Goal: Task Accomplishment & Management: Use online tool/utility

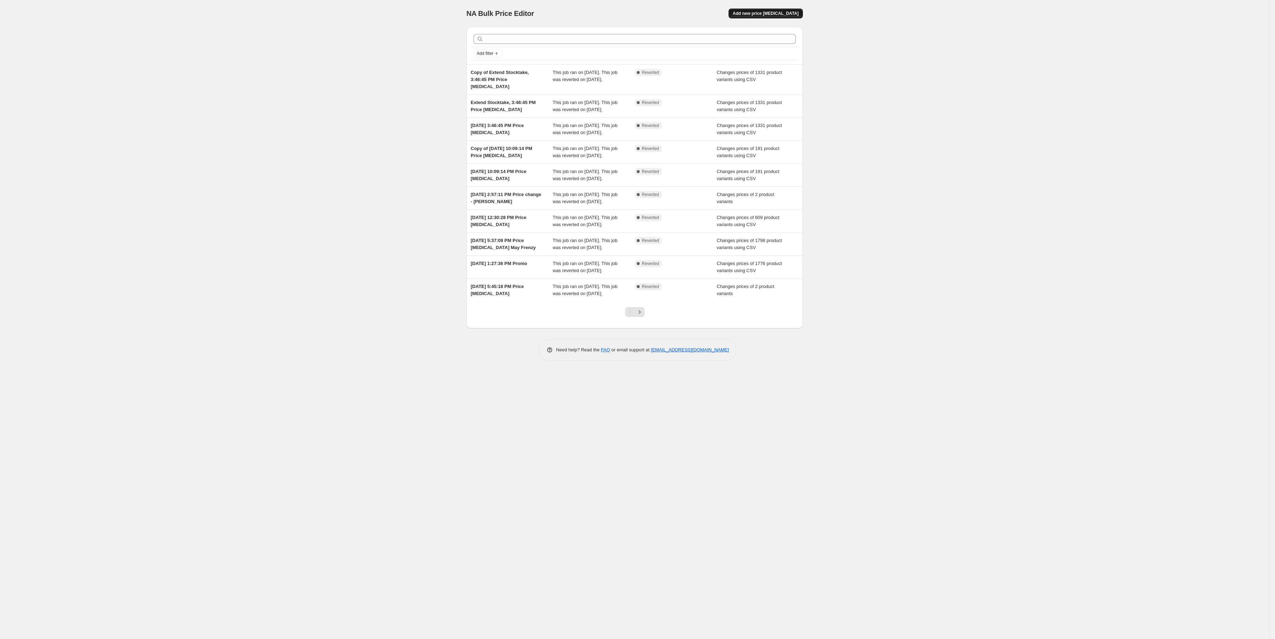
click at [785, 13] on span "Add new price [MEDICAL_DATA]" at bounding box center [766, 14] width 66 height 6
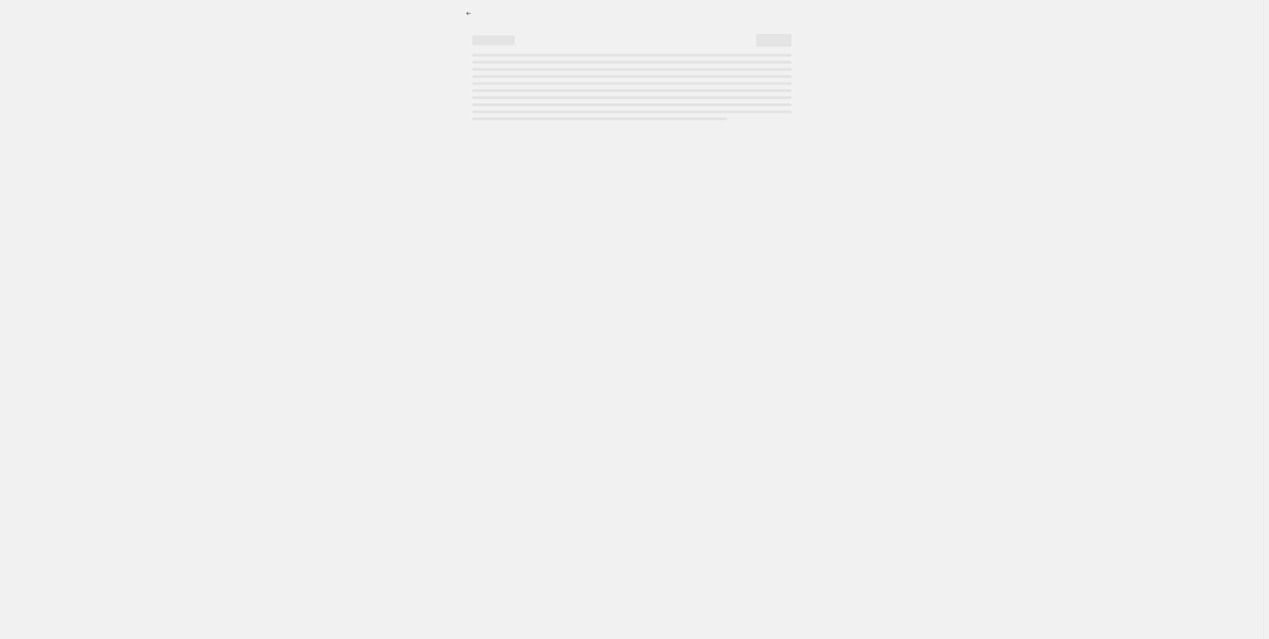
select select "percentage"
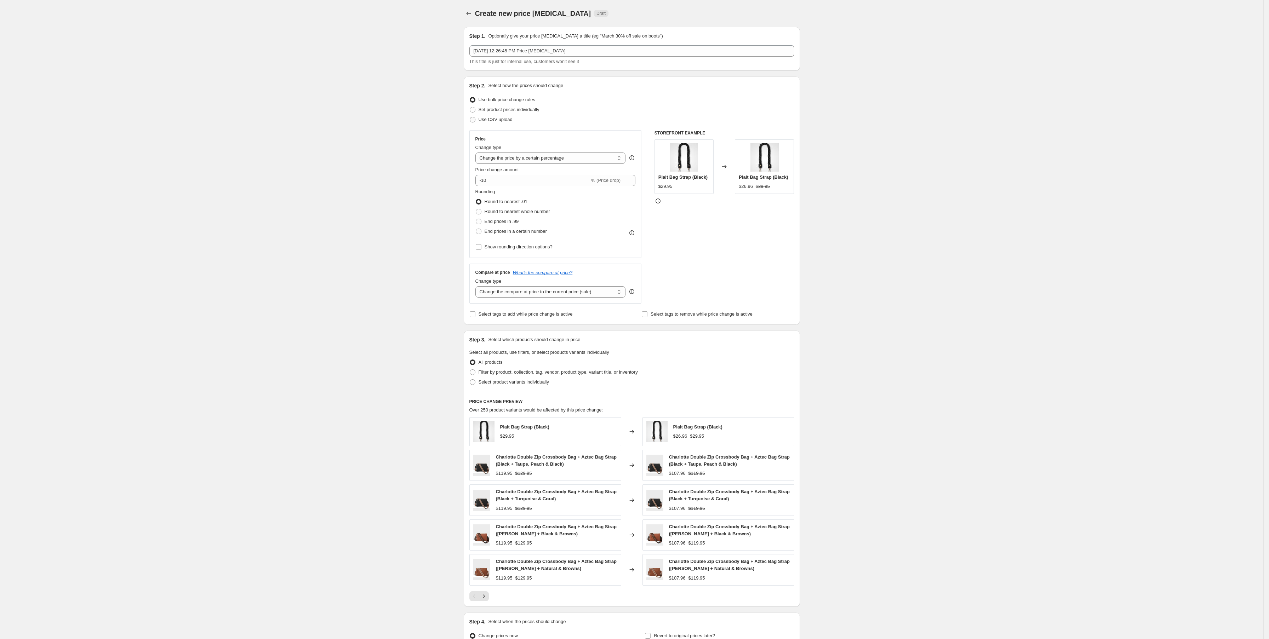
click at [497, 119] on span "Use CSV upload" at bounding box center [496, 119] width 34 height 5
click at [470, 117] on input "Use CSV upload" at bounding box center [470, 117] width 0 height 0
radio input "true"
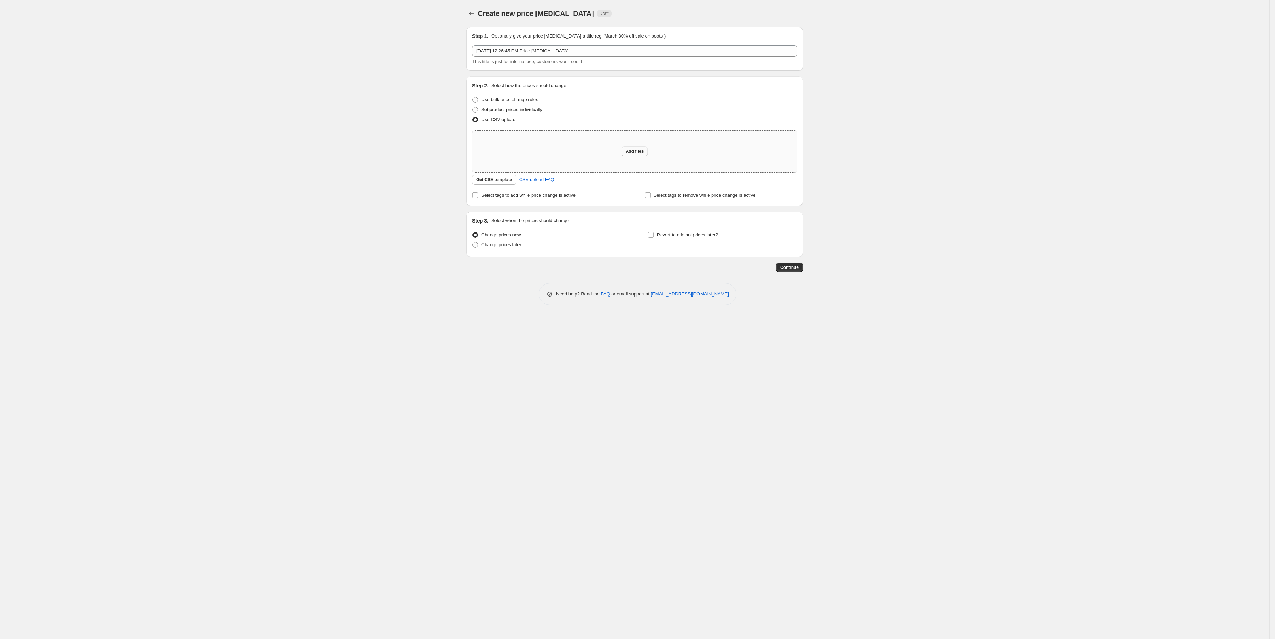
click at [633, 149] on span "Add files" at bounding box center [635, 152] width 18 height 6
type input "C:\fakepath\August-Sep Sale Working Copy.csv"
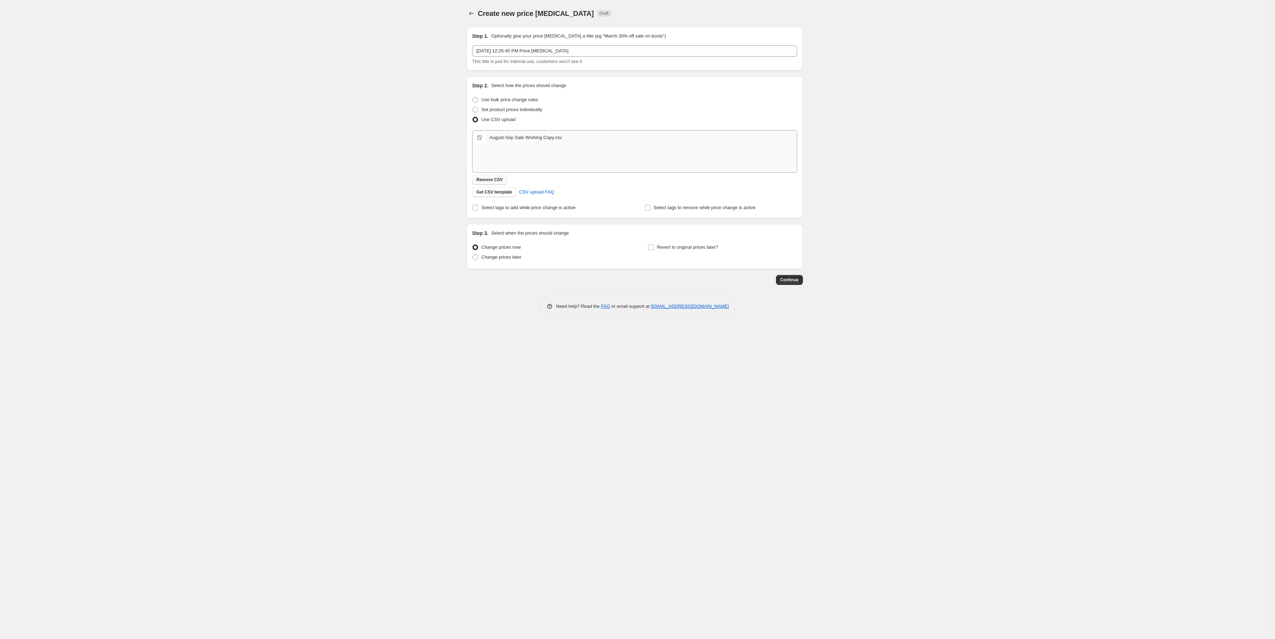
click at [497, 180] on span "Remove CSV" at bounding box center [489, 180] width 27 height 6
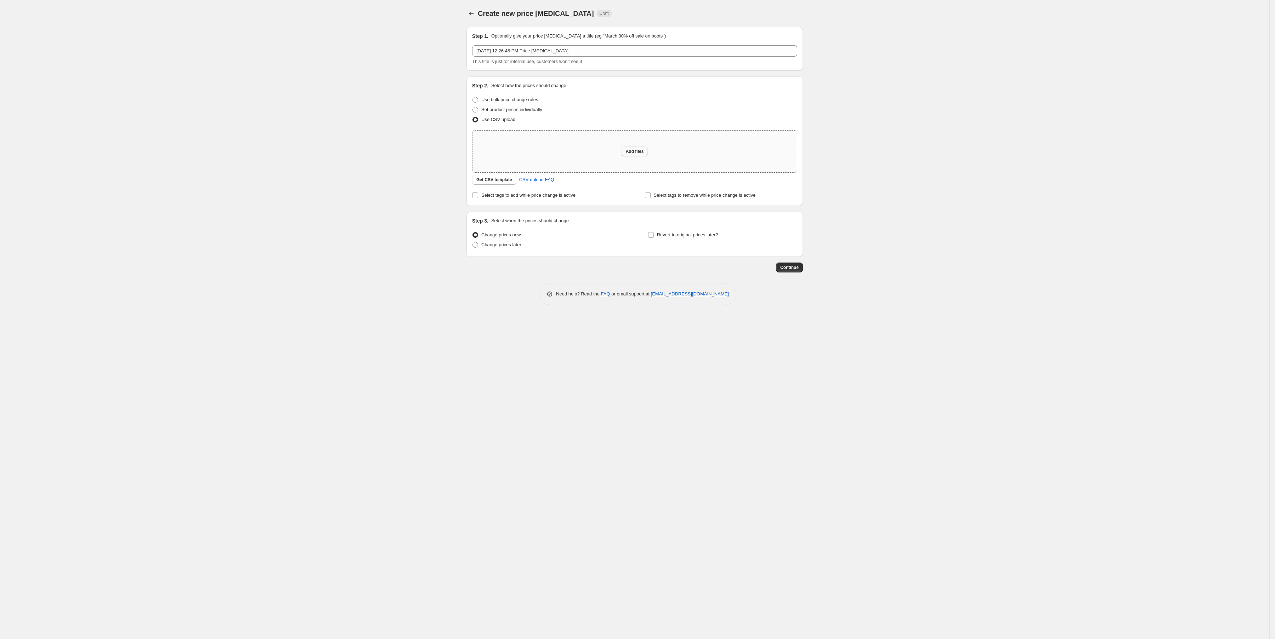
click at [630, 151] on span "Add files" at bounding box center [635, 152] width 18 height 6
type input "C:\fakepath\[DATE]-[DATE] Import Copy.csv"
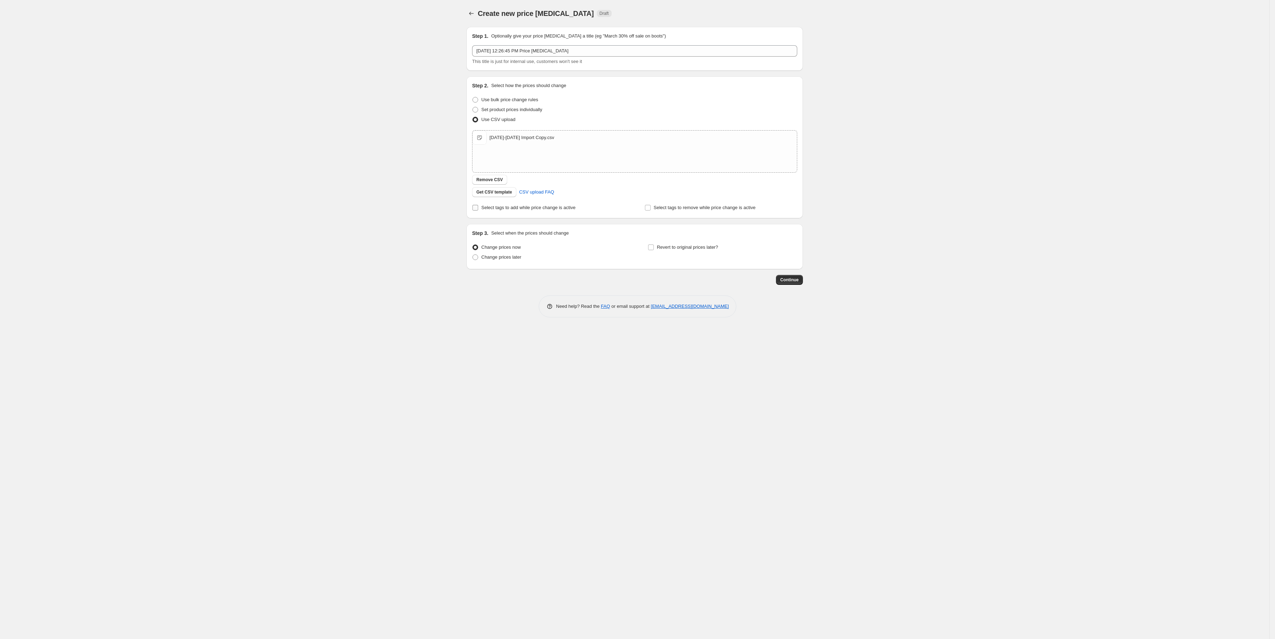
click at [474, 207] on input "Select tags to add while price change is active" at bounding box center [475, 208] width 6 height 6
checkbox input "true"
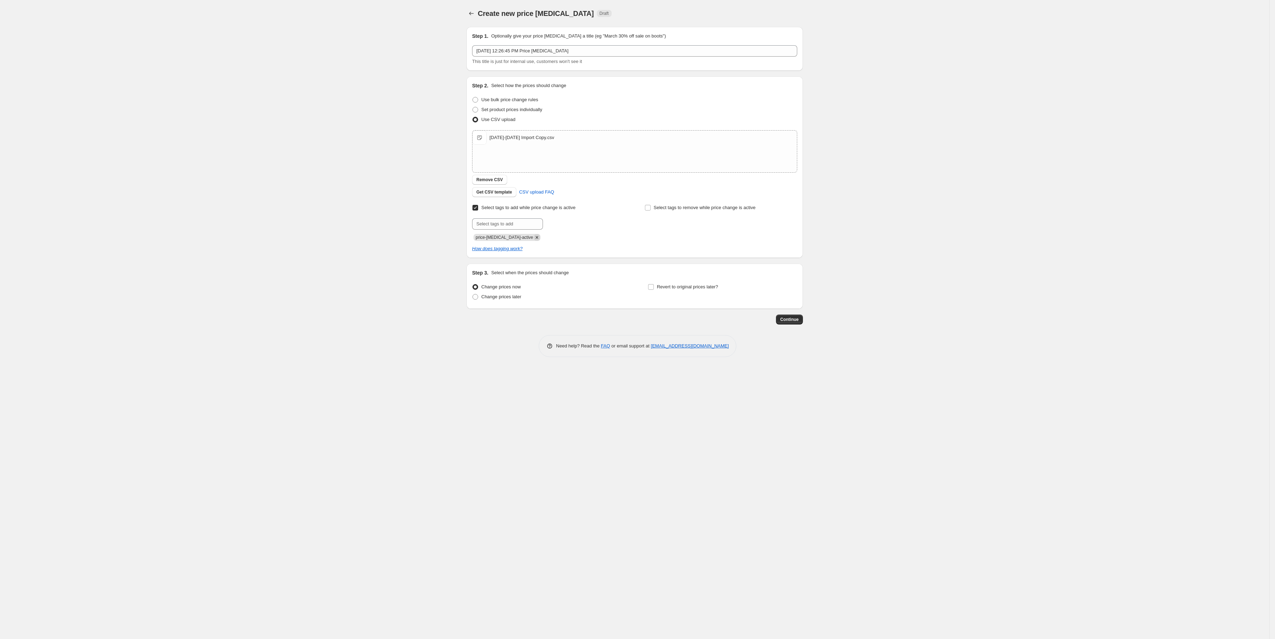
click at [534, 236] on icon "Remove price-change-job-active" at bounding box center [537, 237] width 6 height 6
click at [505, 225] on input "text" at bounding box center [507, 223] width 71 height 11
type input "promo"
click at [673, 275] on span "Revert to original prices later?" at bounding box center [687, 275] width 61 height 5
click at [654, 275] on input "Revert to original prices later?" at bounding box center [651, 276] width 6 height 6
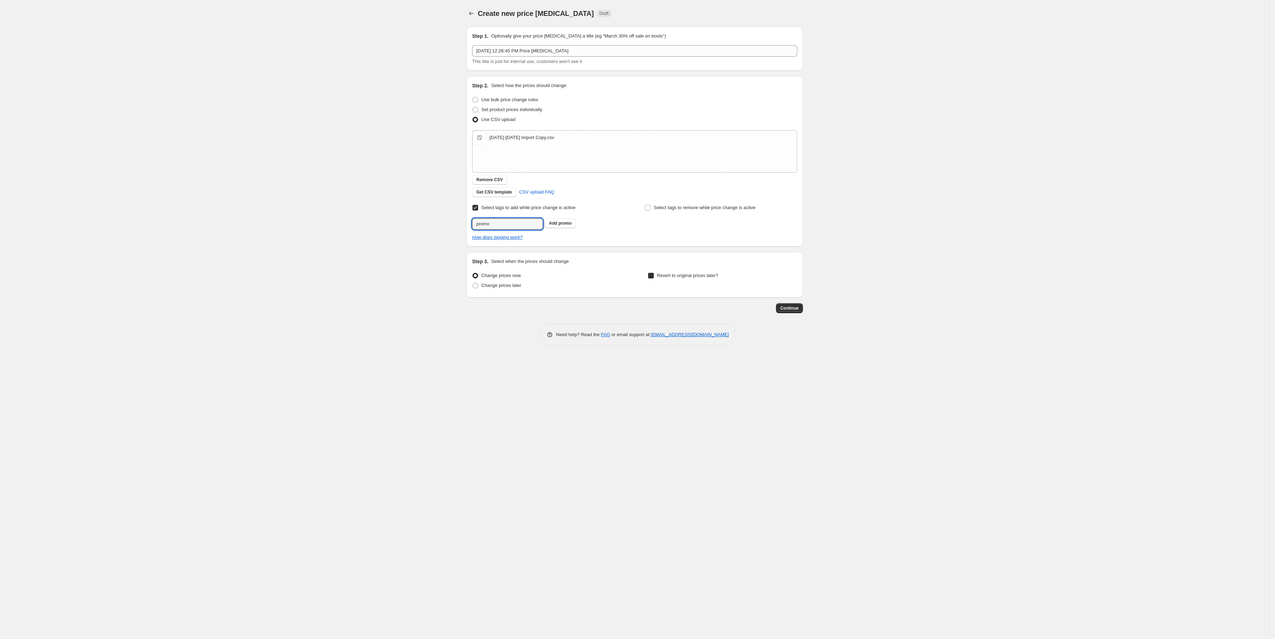
checkbox input "true"
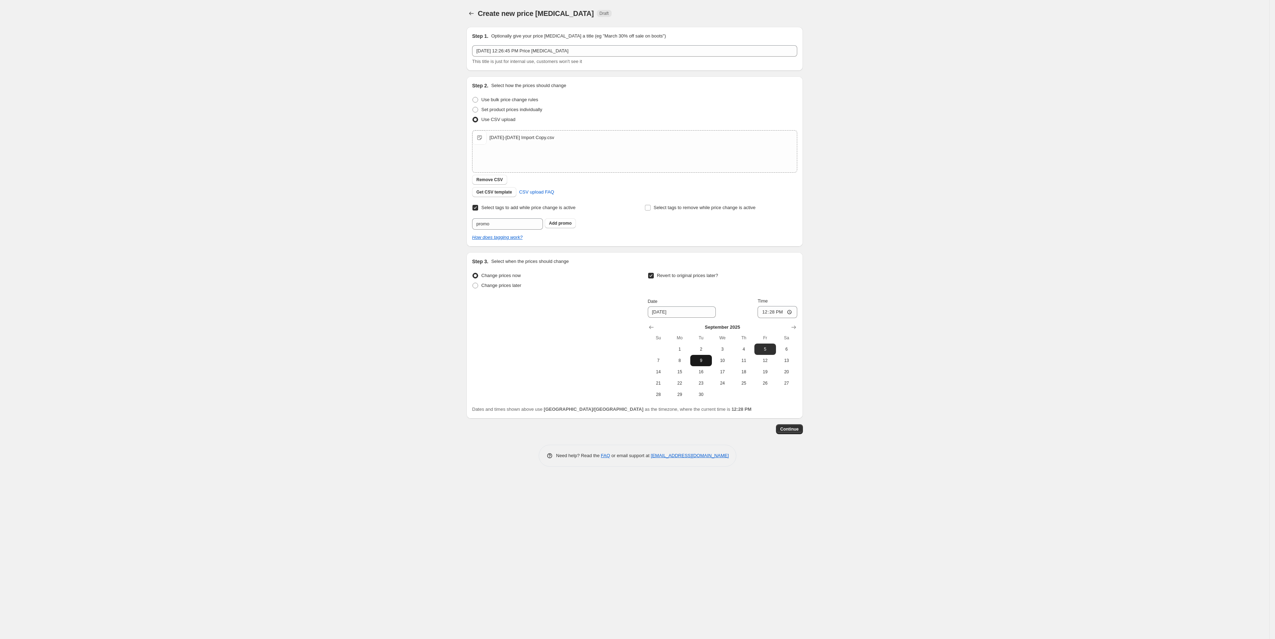
click at [692, 357] on button "9" at bounding box center [700, 360] width 21 height 11
type input "[DATE]"
click at [788, 313] on input "12:28" at bounding box center [777, 312] width 40 height 12
type input "03:30"
click at [791, 427] on span "Continue" at bounding box center [789, 430] width 18 height 6
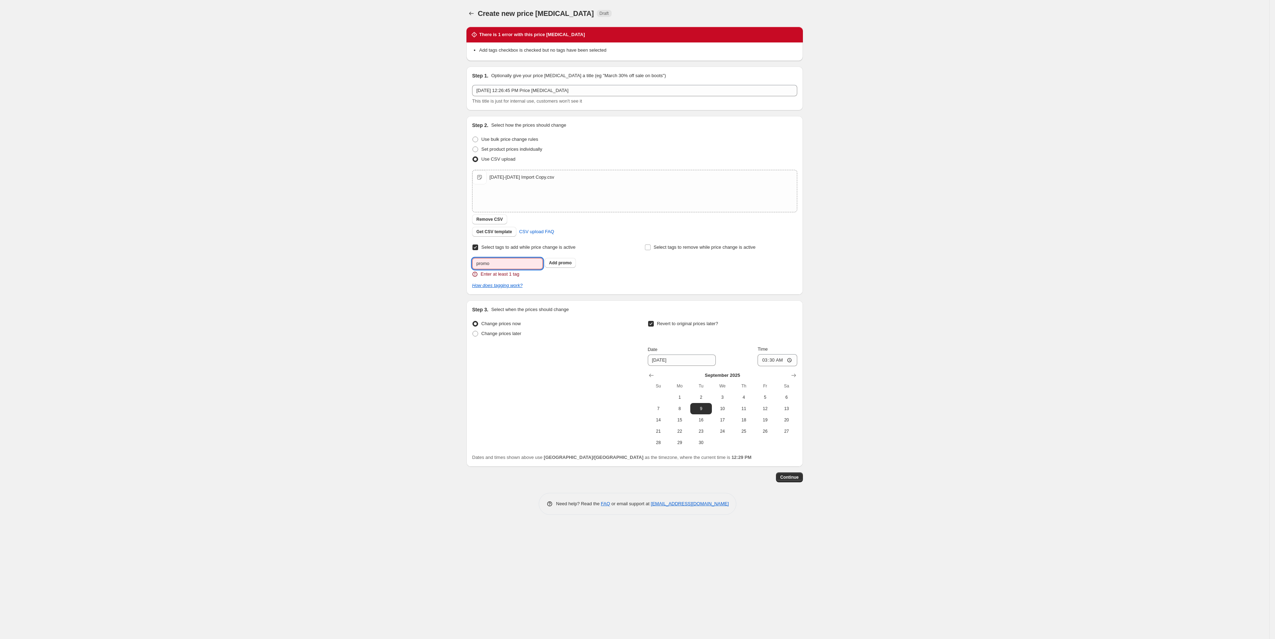
click at [508, 269] on input "promo" at bounding box center [507, 263] width 71 height 11
click at [563, 261] on span "promo" at bounding box center [564, 263] width 13 height 5
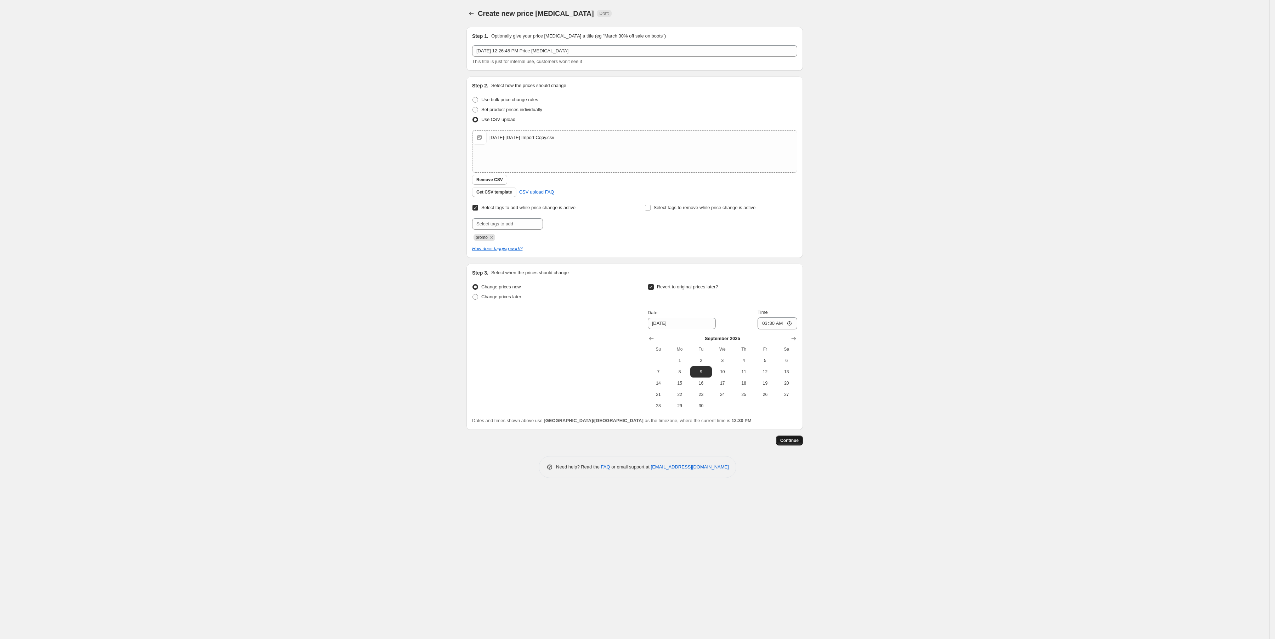
click at [785, 440] on span "Continue" at bounding box center [789, 441] width 18 height 6
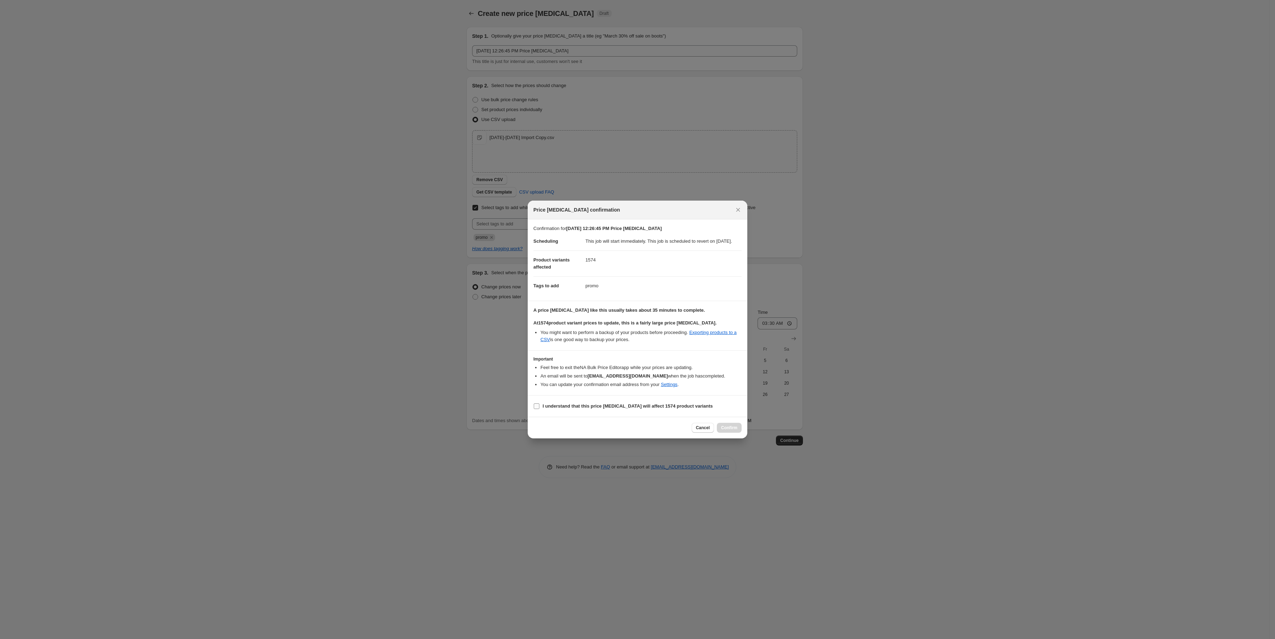
click at [620, 409] on b "I understand that this price [MEDICAL_DATA] will affect 1574 product variants" at bounding box center [627, 406] width 170 height 5
click at [539, 409] on input "I understand that this price [MEDICAL_DATA] will affect 1574 product variants" at bounding box center [537, 407] width 6 height 6
checkbox input "true"
click at [732, 431] on span "Confirm" at bounding box center [729, 428] width 16 height 6
